Goal: Transaction & Acquisition: Purchase product/service

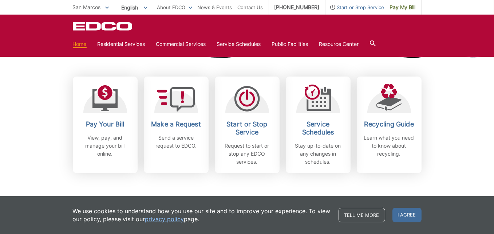
scroll to position [182, 0]
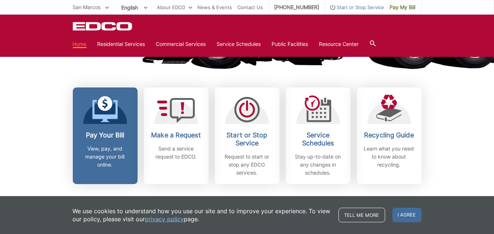
click at [117, 68] on link "Pay Your Bill View, pay, and manage your bill online." at bounding box center [105, 135] width 65 height 97
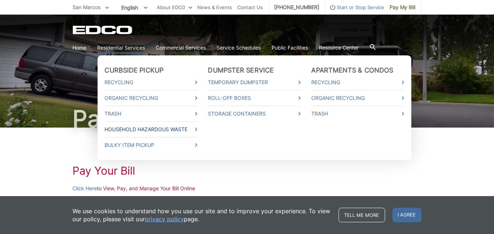
click at [182, 129] on link "Household Hazardous Waste" at bounding box center [151, 129] width 93 height 8
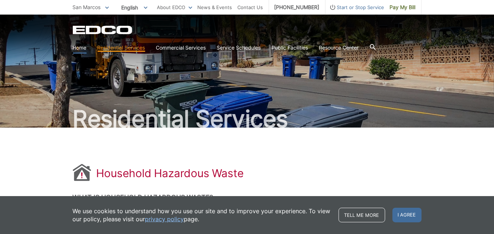
click at [79, 47] on link "Home" at bounding box center [80, 48] width 14 height 8
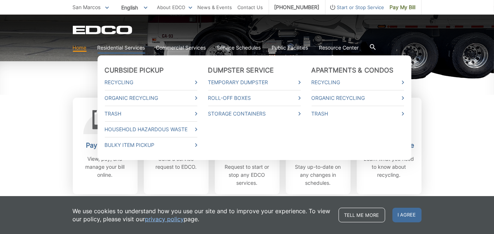
scroll to position [182, 0]
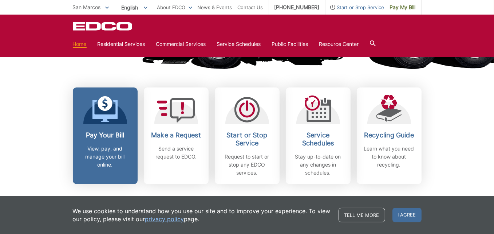
click at [103, 157] on p "View, pay, and manage your bill online." at bounding box center [105, 157] width 54 height 24
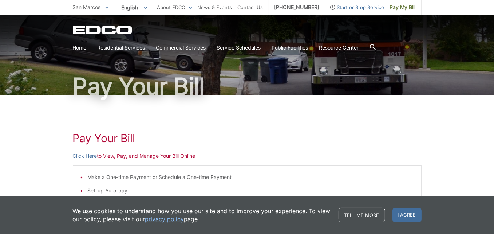
scroll to position [73, 0]
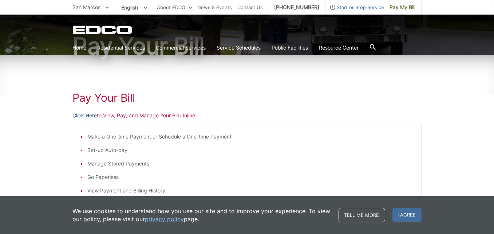
click at [88, 114] on link "Click Here" at bounding box center [85, 115] width 24 height 8
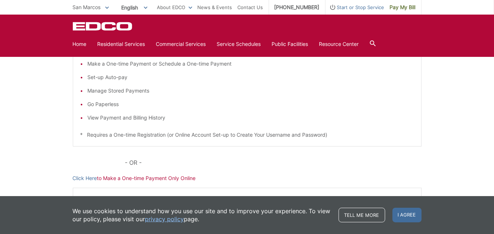
scroll to position [109, 0]
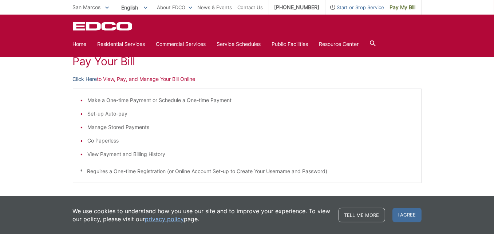
click at [81, 79] on link "Click Here" at bounding box center [85, 79] width 24 height 8
